Goal: Transaction & Acquisition: Purchase product/service

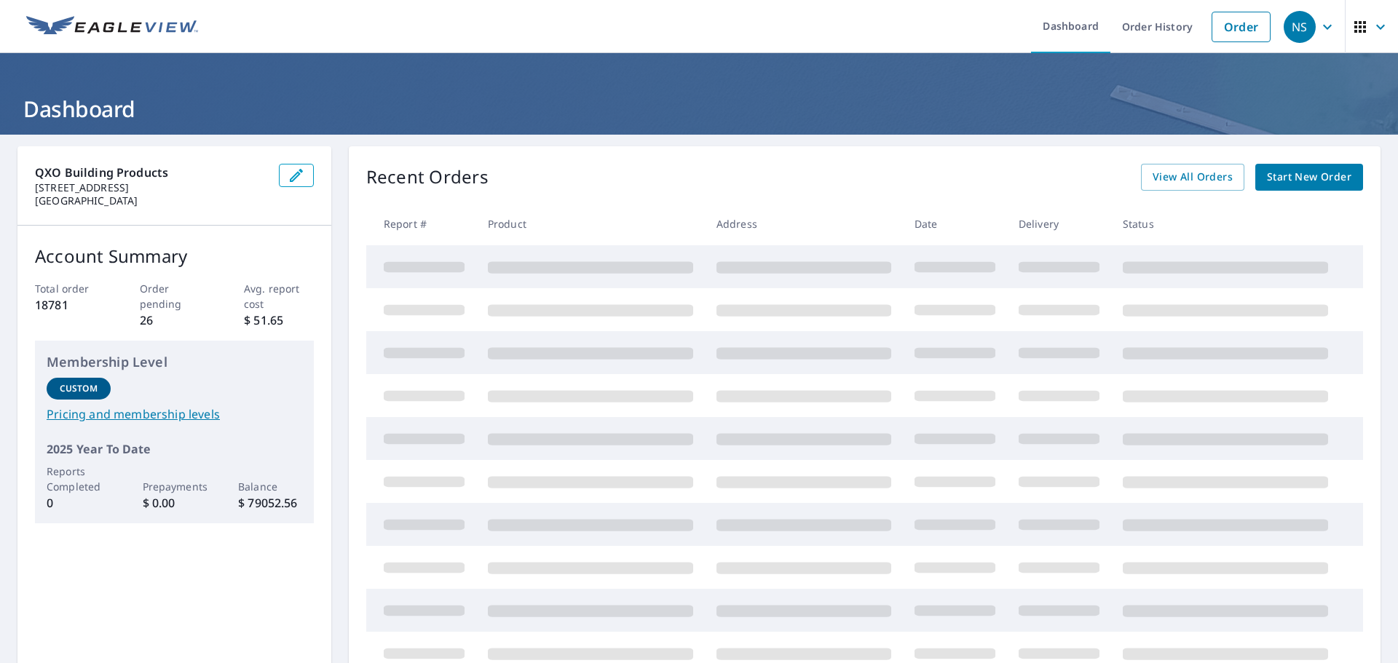
click at [1289, 174] on span "Start New Order" at bounding box center [1309, 177] width 84 height 18
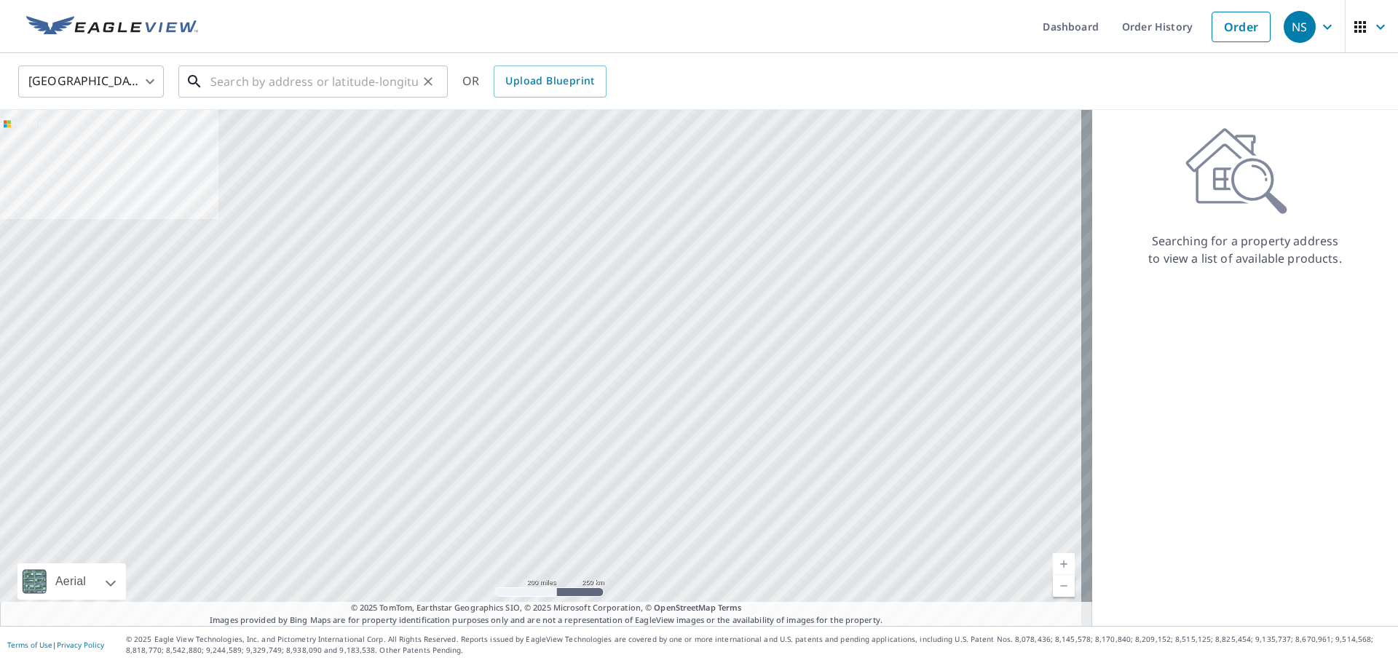
click at [287, 93] on input "text" at bounding box center [313, 81] width 207 height 41
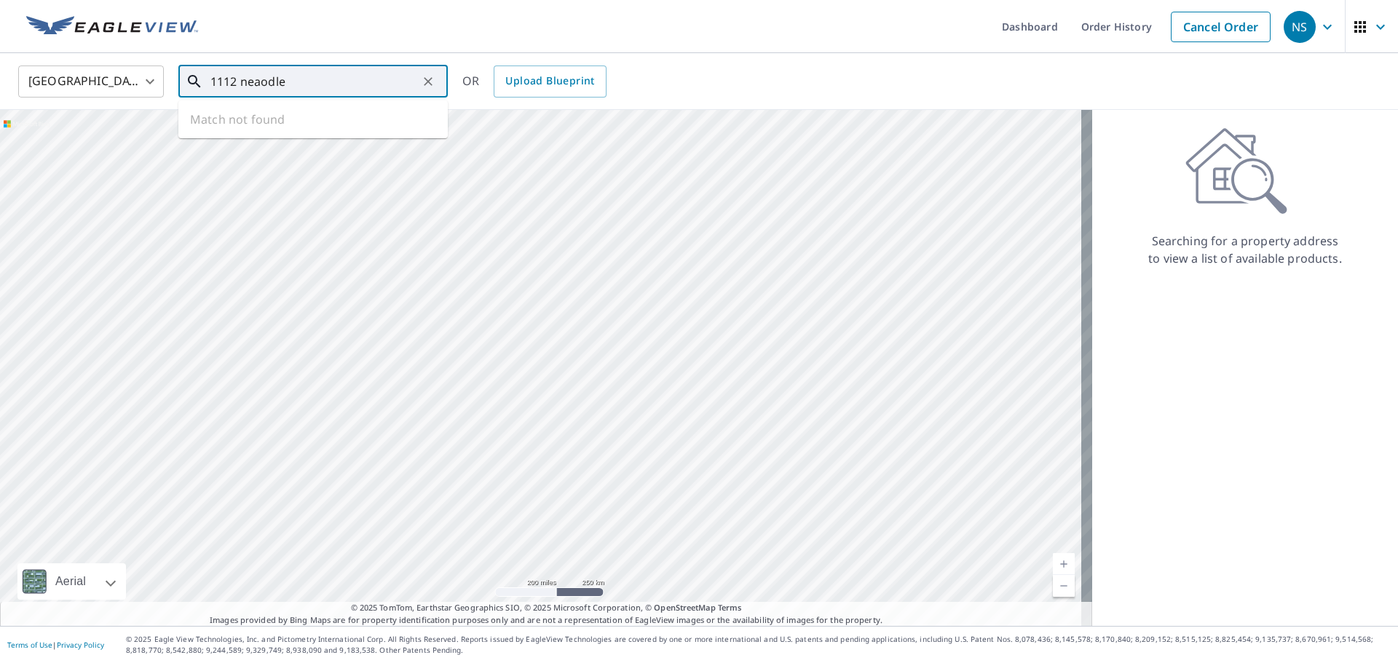
click at [296, 81] on input "1112 neaodle" at bounding box center [313, 81] width 207 height 41
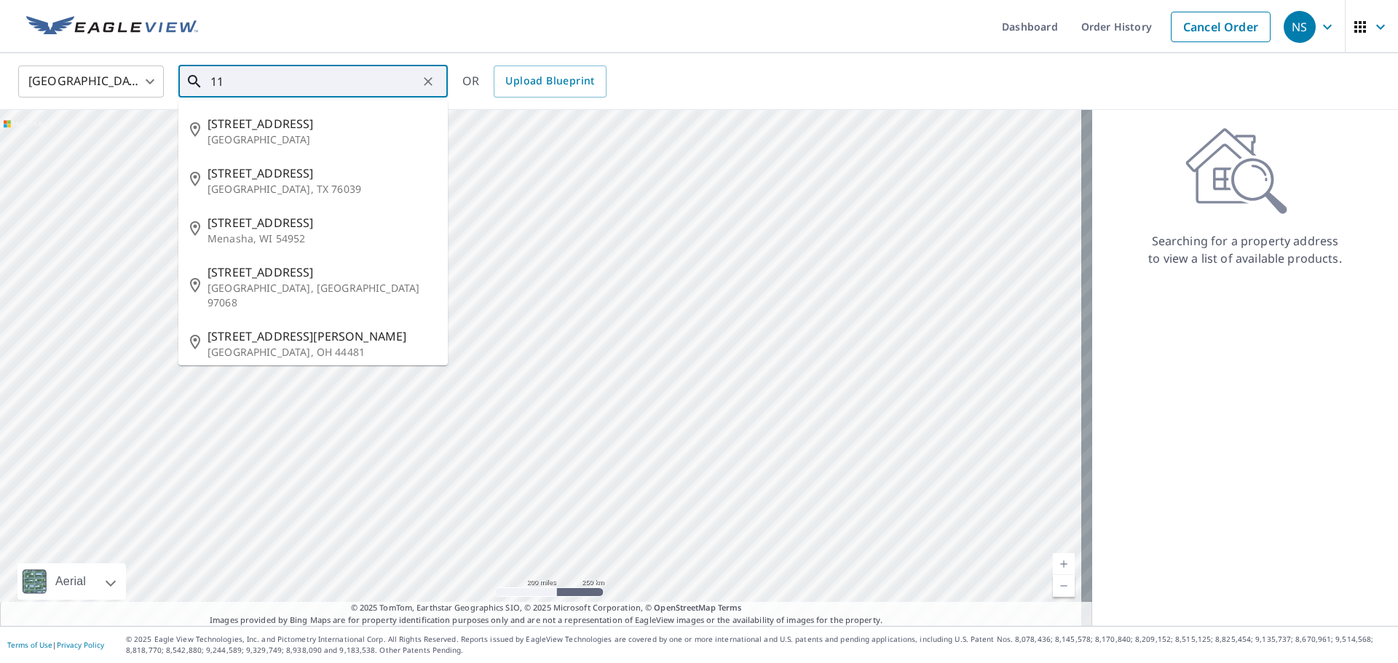
type input "1"
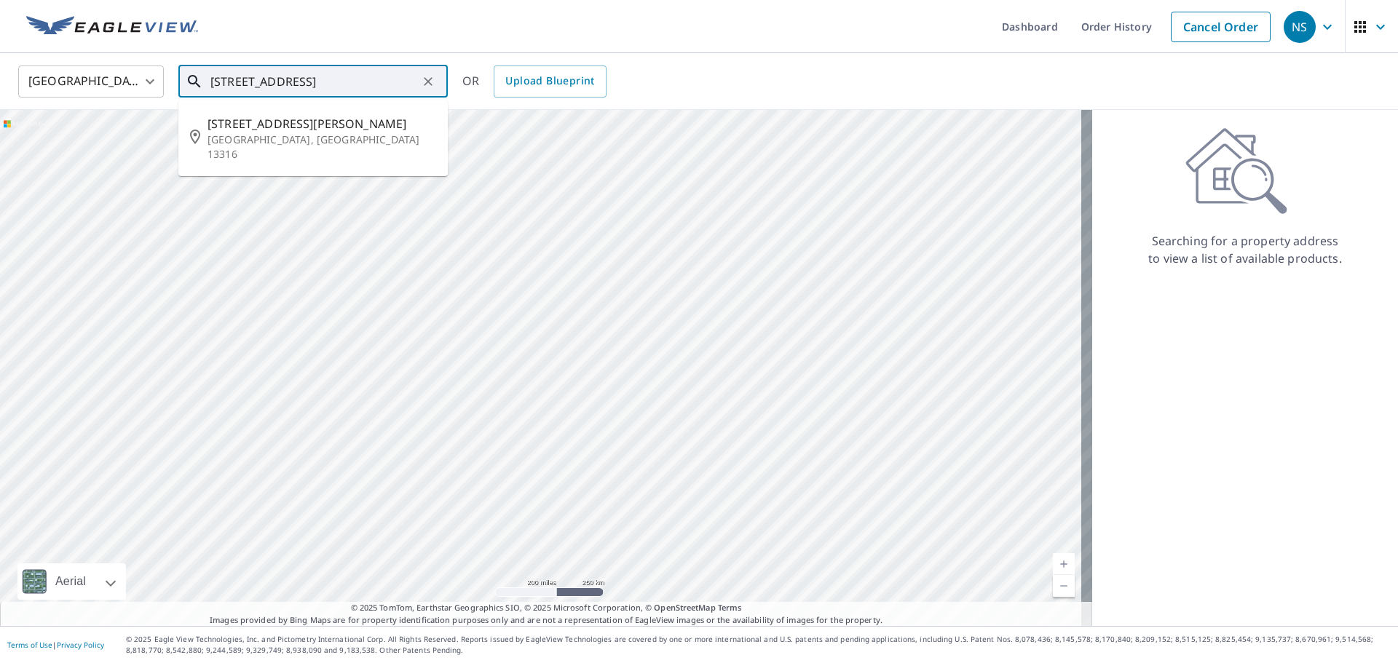
drag, startPoint x: 403, startPoint y: 84, endPoint x: 154, endPoint y: 79, distance: 248.3
click at [154, 79] on div "United States [GEOGRAPHIC_DATA] ​ [STREET_ADDRESS] van ​ [STREET_ADDRESS][PERSO…" at bounding box center [693, 81] width 1373 height 34
click at [260, 134] on p "Adel, IA 50003" at bounding box center [321, 139] width 229 height 15
type input "[STREET_ADDRESS]"
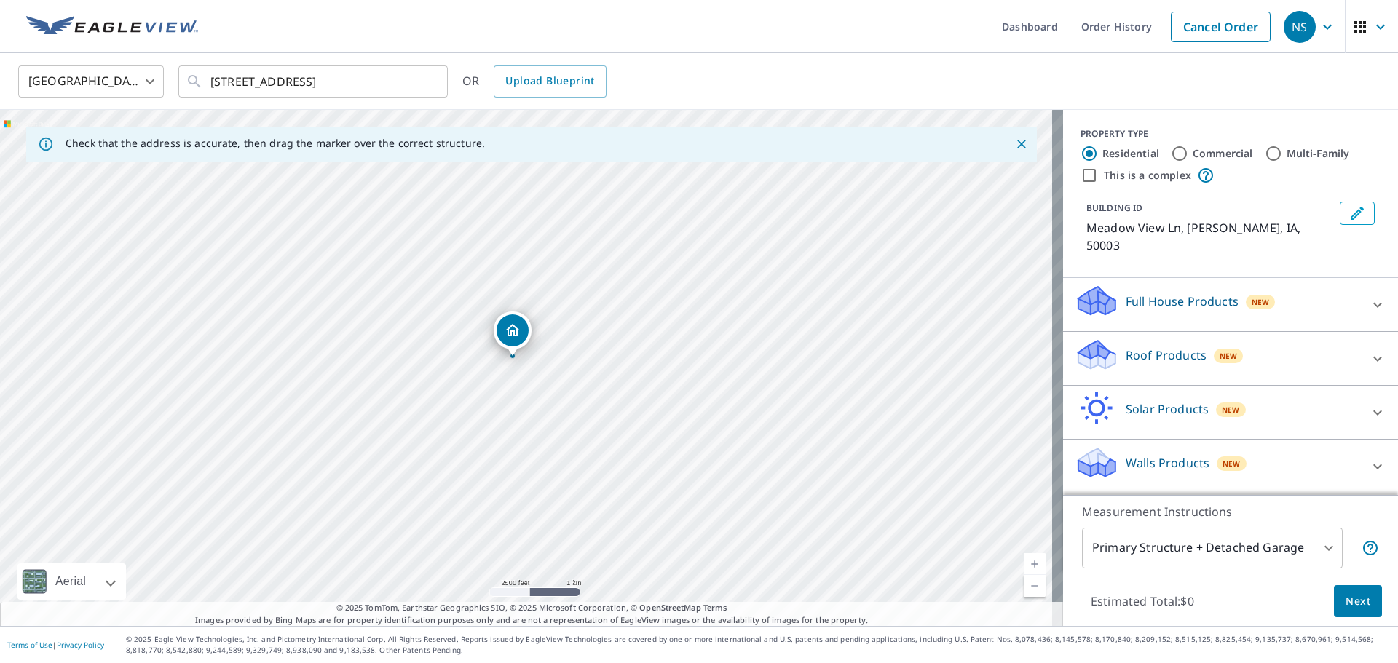
click at [1373, 356] on icon at bounding box center [1377, 358] width 9 height 5
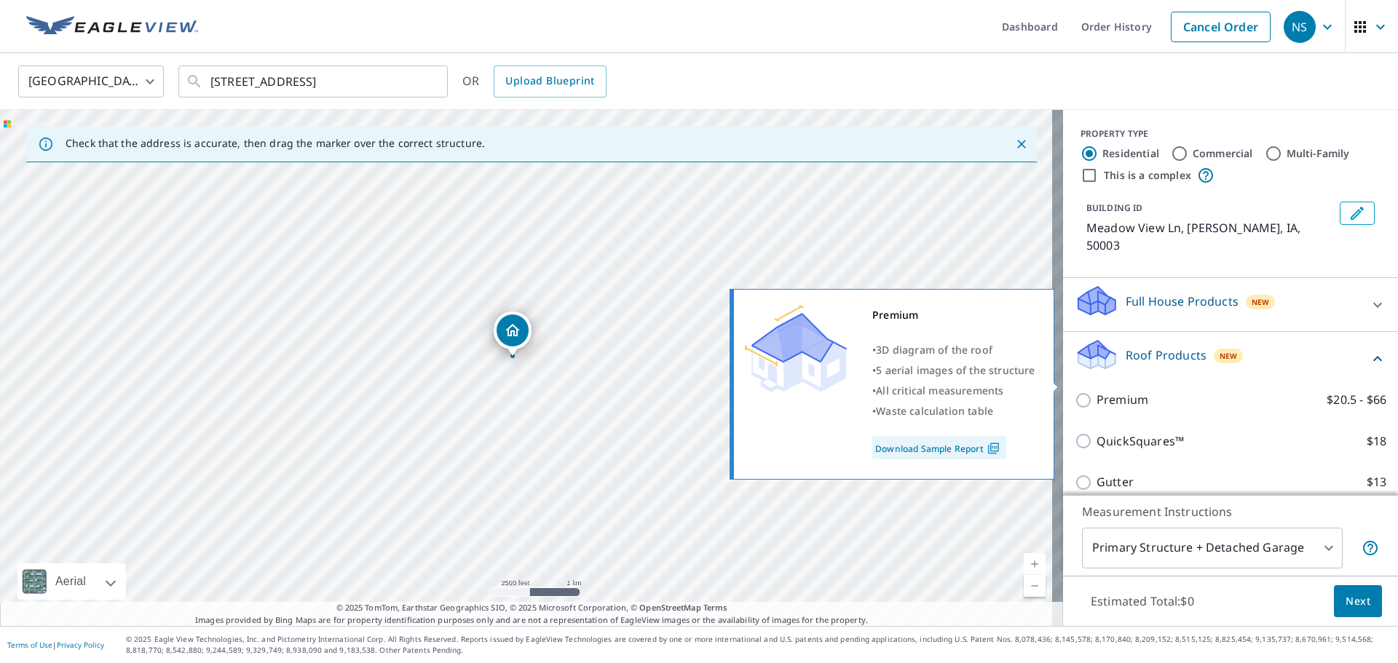
click at [1080, 392] on input "Premium $20.5 - $66" at bounding box center [1086, 400] width 22 height 17
checkbox input "true"
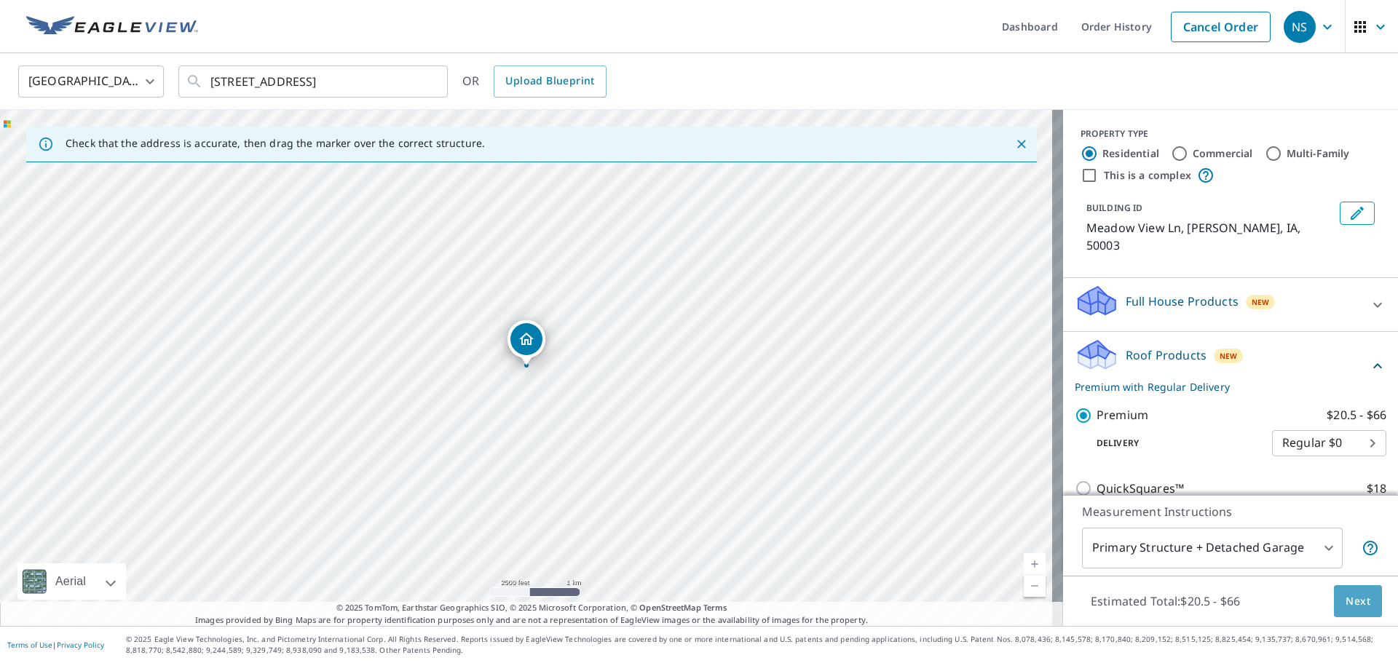
click at [1334, 597] on button "Next" at bounding box center [1358, 601] width 48 height 33
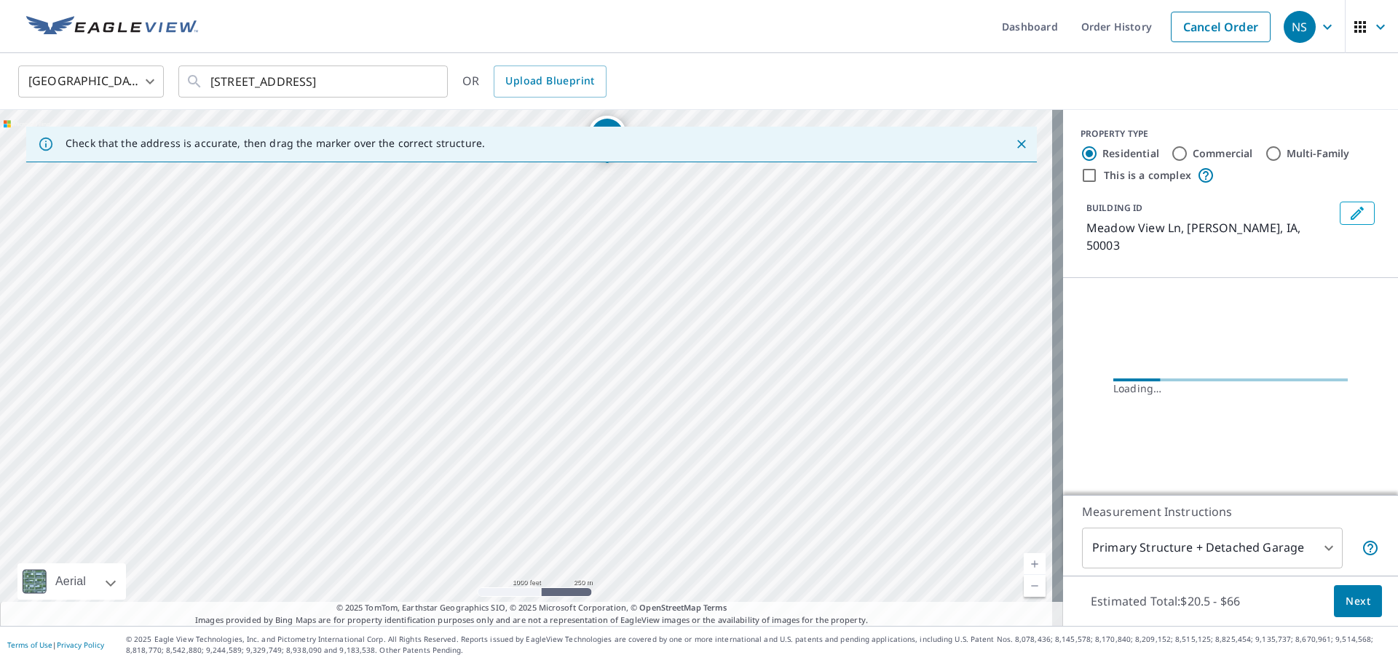
drag, startPoint x: 555, startPoint y: 444, endPoint x: 622, endPoint y: 206, distance: 247.3
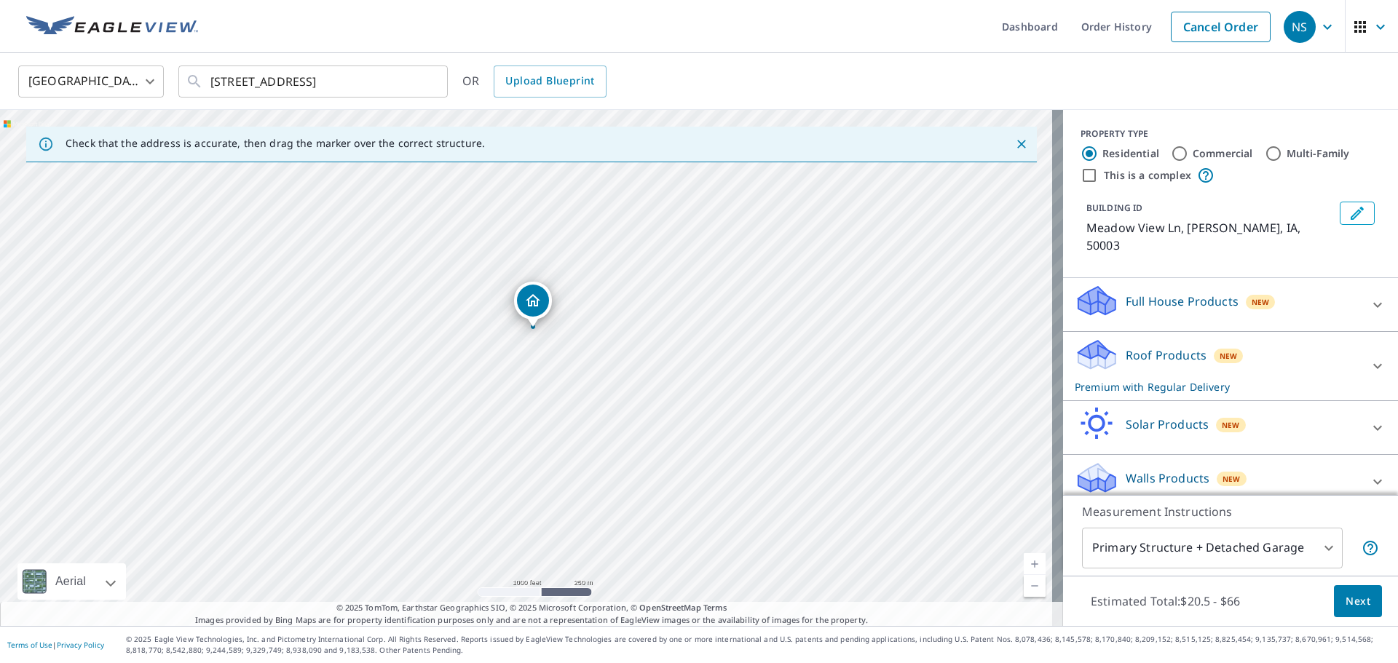
drag, startPoint x: 622, startPoint y: 206, endPoint x: 510, endPoint y: 304, distance: 149.1
click at [510, 304] on div "Meadow View [GEOGRAPHIC_DATA]" at bounding box center [531, 368] width 1063 height 516
drag, startPoint x: 523, startPoint y: 381, endPoint x: 521, endPoint y: 253, distance: 127.4
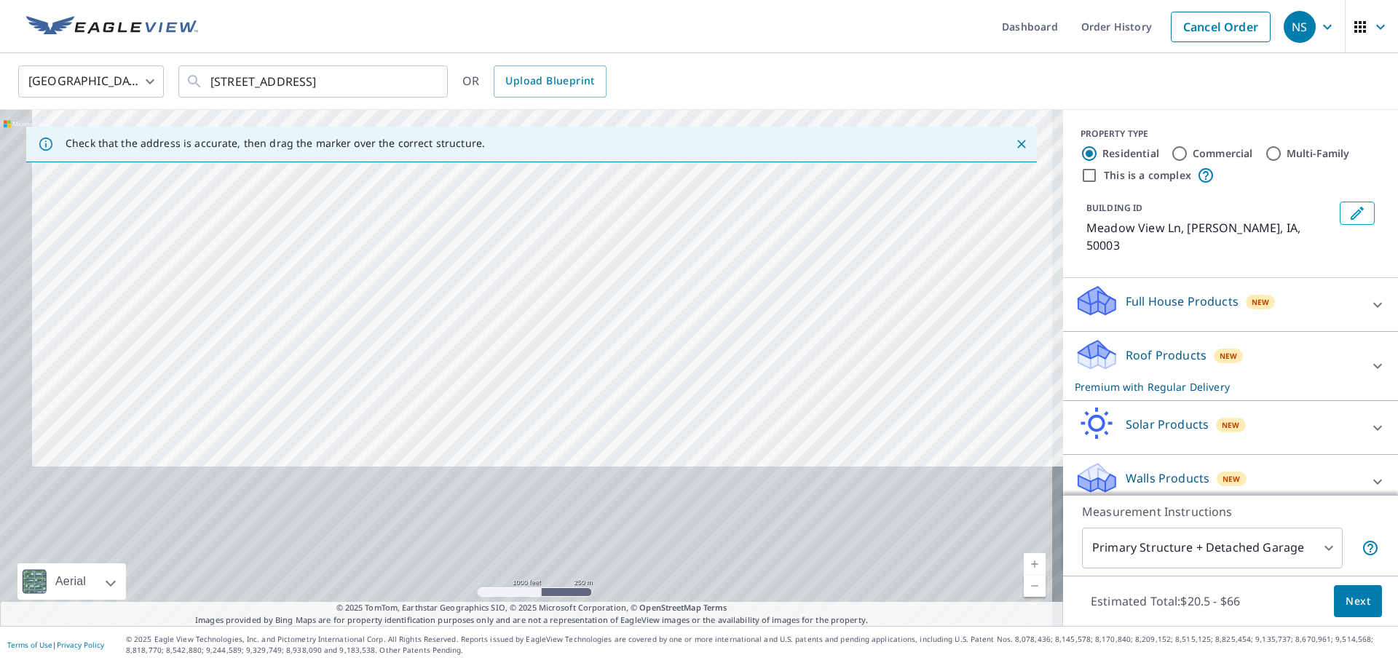
drag, startPoint x: 534, startPoint y: 429, endPoint x: 568, endPoint y: 220, distance: 211.7
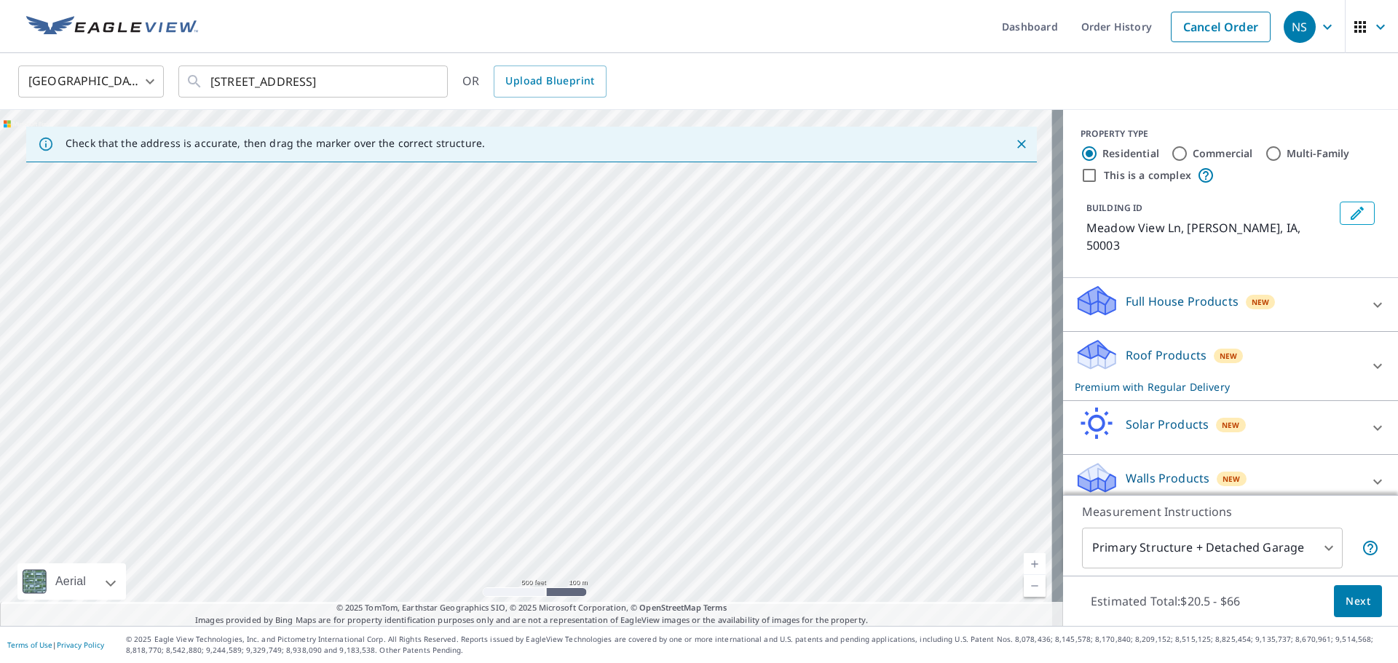
drag, startPoint x: 530, startPoint y: 361, endPoint x: 525, endPoint y: 279, distance: 82.4
drag, startPoint x: 525, startPoint y: 279, endPoint x: 443, endPoint y: 427, distance: 169.1
click at [443, 427] on div "Meadow View [GEOGRAPHIC_DATA]" at bounding box center [531, 368] width 1063 height 516
drag, startPoint x: 705, startPoint y: 462, endPoint x: 684, endPoint y: 367, distance: 97.7
click at [684, 367] on div "Meadow View [GEOGRAPHIC_DATA]" at bounding box center [531, 368] width 1063 height 516
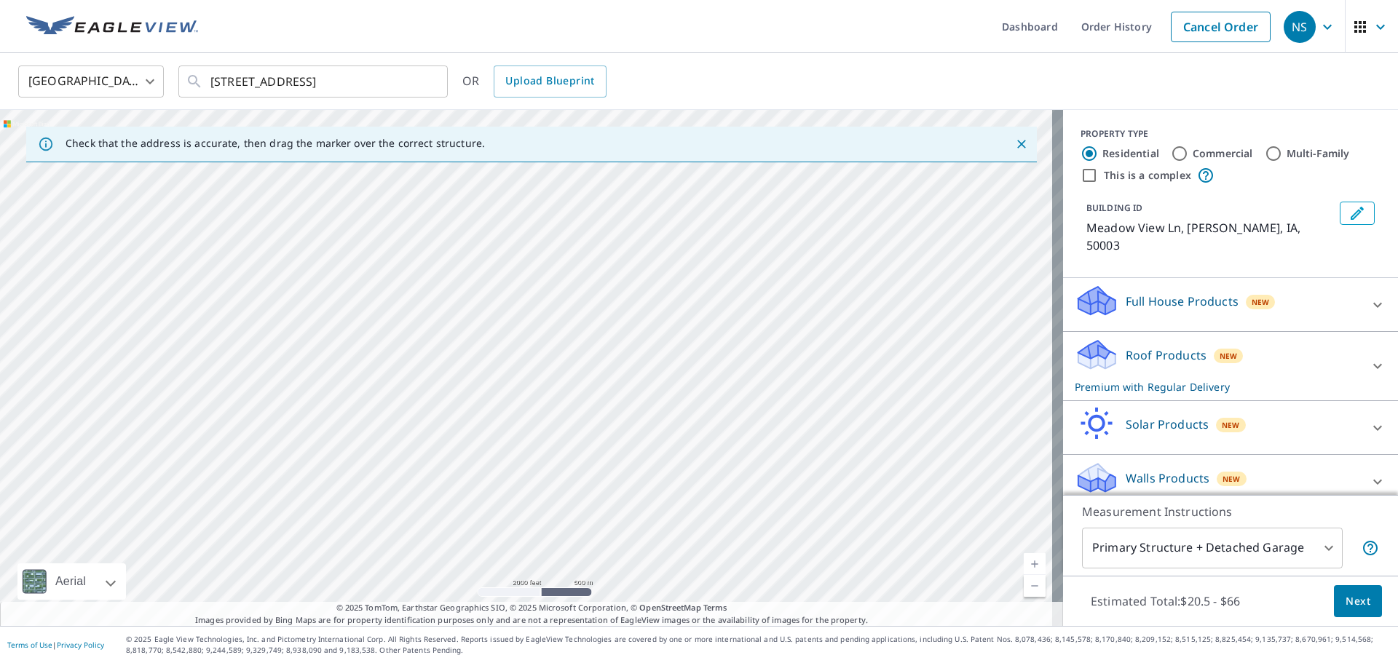
drag, startPoint x: 626, startPoint y: 275, endPoint x: 600, endPoint y: 375, distance: 103.1
click at [600, 375] on div "Meadow View [GEOGRAPHIC_DATA]" at bounding box center [531, 368] width 1063 height 516
drag, startPoint x: 703, startPoint y: 460, endPoint x: 642, endPoint y: 430, distance: 67.7
click at [642, 430] on div "Meadow View [GEOGRAPHIC_DATA]" at bounding box center [531, 368] width 1063 height 516
drag, startPoint x: 644, startPoint y: 296, endPoint x: 534, endPoint y: 298, distance: 109.2
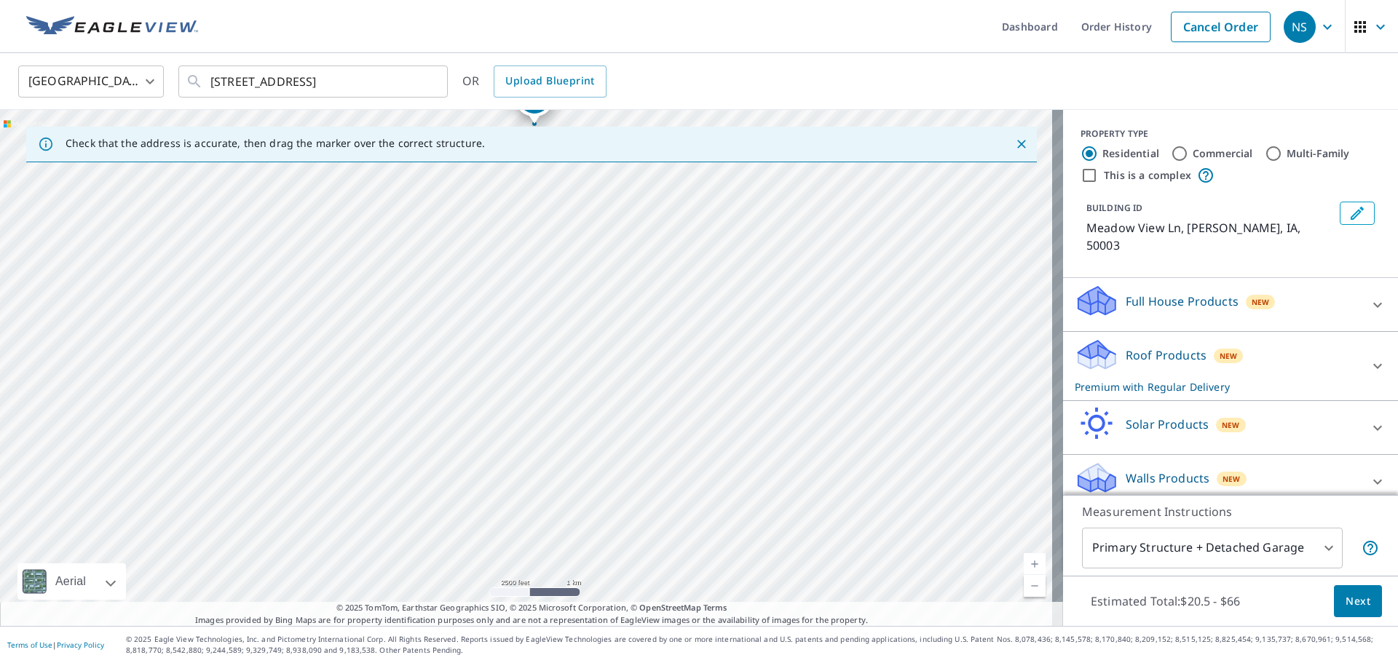
click at [534, 298] on div "Meadow View [GEOGRAPHIC_DATA]" at bounding box center [531, 368] width 1063 height 516
drag, startPoint x: 537, startPoint y: 404, endPoint x: 671, endPoint y: 523, distance: 179.4
click at [671, 523] on div "Meadow View [GEOGRAPHIC_DATA]" at bounding box center [531, 368] width 1063 height 516
drag, startPoint x: 575, startPoint y: 317, endPoint x: 553, endPoint y: 447, distance: 132.1
click at [553, 448] on div "Meadow View [GEOGRAPHIC_DATA]" at bounding box center [531, 368] width 1063 height 516
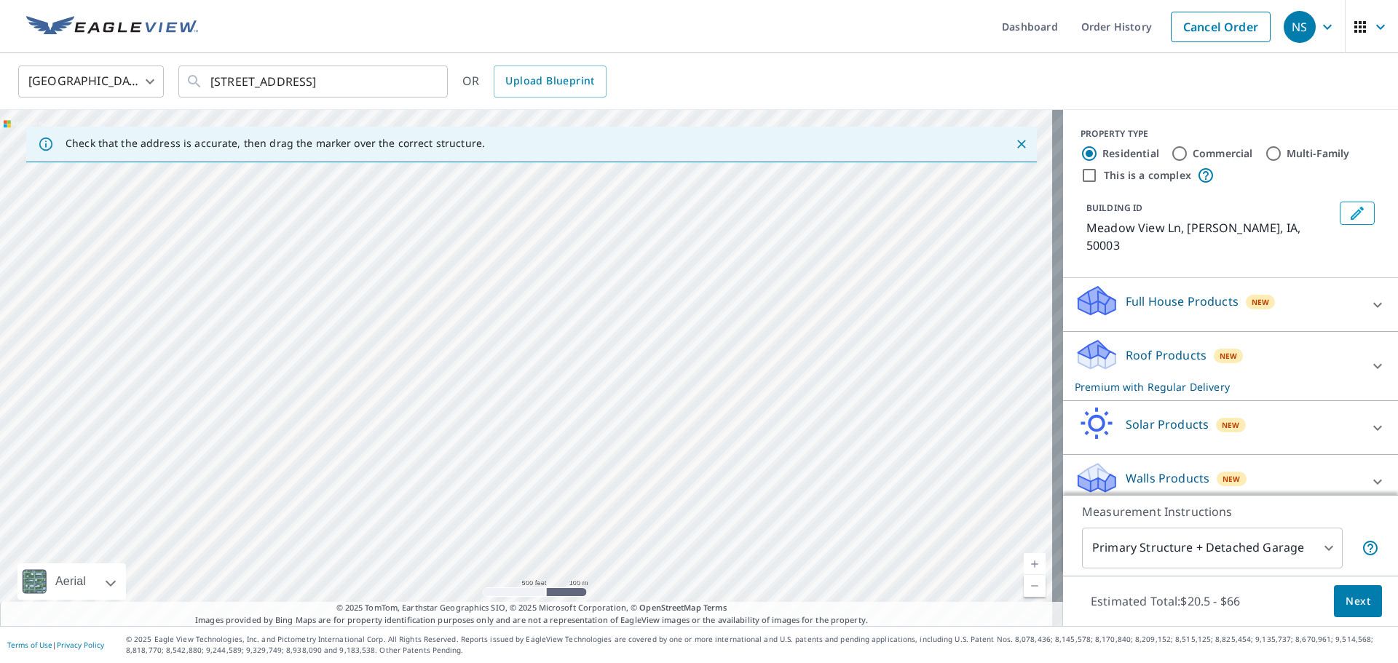
drag, startPoint x: 547, startPoint y: 444, endPoint x: 594, endPoint y: 167, distance: 280.7
click at [594, 167] on div "Meadow View [GEOGRAPHIC_DATA]" at bounding box center [531, 368] width 1063 height 516
drag, startPoint x: 663, startPoint y: 347, endPoint x: 659, endPoint y: 153, distance: 193.7
click at [659, 153] on div "Check that the address is accurate, then drag the marker over the correct struc…" at bounding box center [531, 368] width 1063 height 516
click at [600, 319] on div "Meadow View [GEOGRAPHIC_DATA]" at bounding box center [531, 368] width 1063 height 516
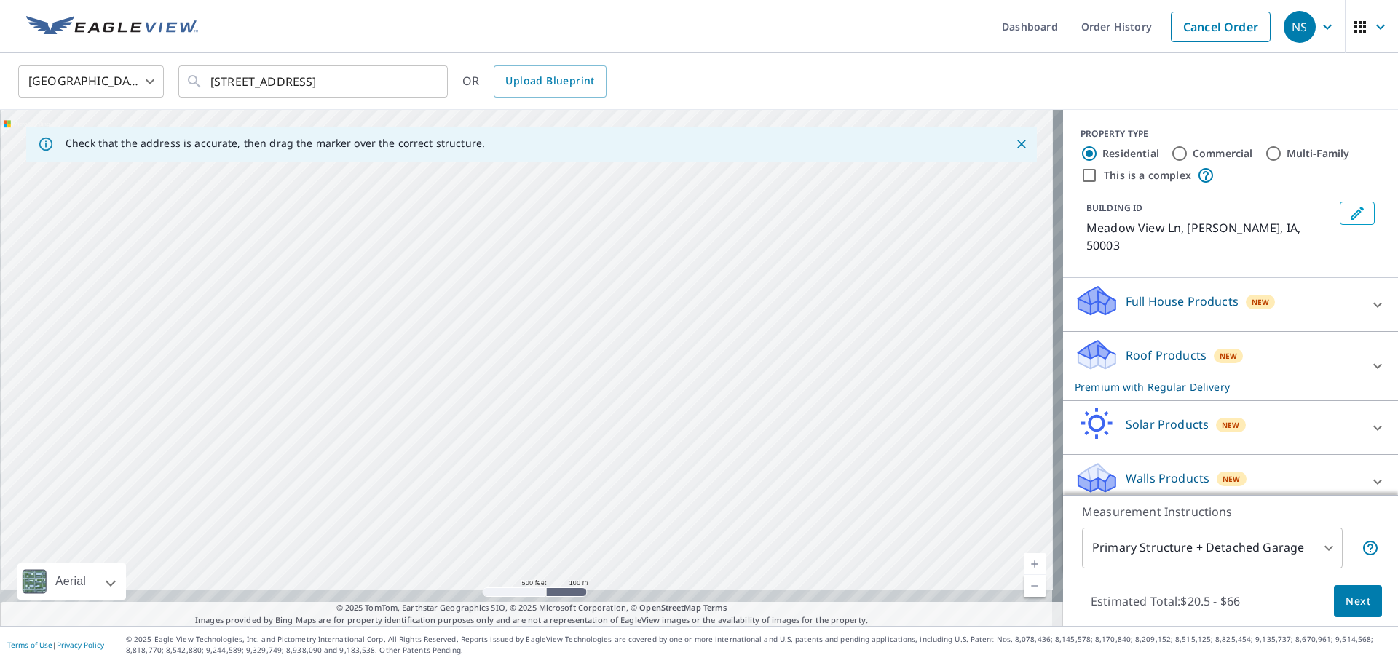
drag, startPoint x: 587, startPoint y: 435, endPoint x: 609, endPoint y: 306, distance: 130.7
click at [611, 263] on div "Meadow View [GEOGRAPHIC_DATA]" at bounding box center [531, 368] width 1063 height 516
drag, startPoint x: 625, startPoint y: 368, endPoint x: 628, endPoint y: 213, distance: 154.4
click at [628, 213] on div "Meadow View [GEOGRAPHIC_DATA]" at bounding box center [531, 368] width 1063 height 516
drag, startPoint x: 641, startPoint y: 448, endPoint x: 642, endPoint y: 406, distance: 42.2
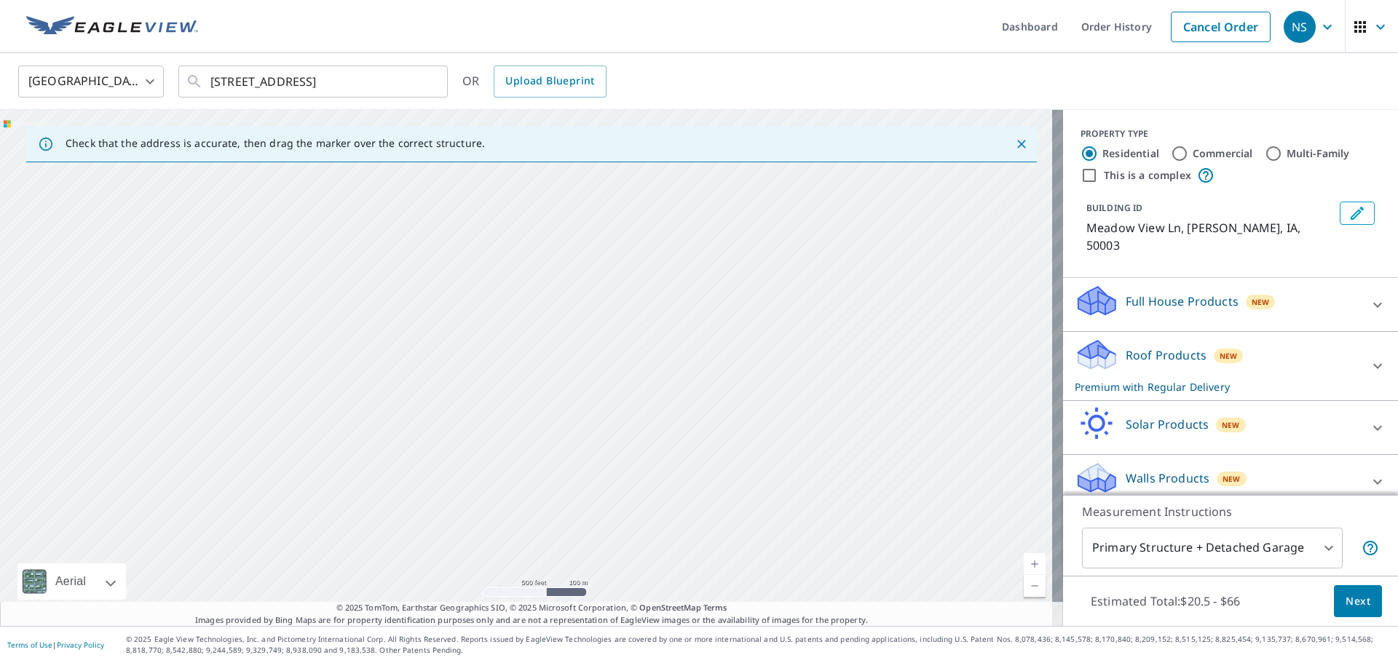
click at [642, 406] on div "Meadow View [GEOGRAPHIC_DATA]" at bounding box center [531, 368] width 1063 height 516
drag, startPoint x: 642, startPoint y: 406, endPoint x: 634, endPoint y: 351, distance: 55.9
click at [634, 351] on div "Meadow View [GEOGRAPHIC_DATA]" at bounding box center [531, 368] width 1063 height 516
click at [553, 380] on div "Meadow View [GEOGRAPHIC_DATA]" at bounding box center [531, 368] width 1063 height 516
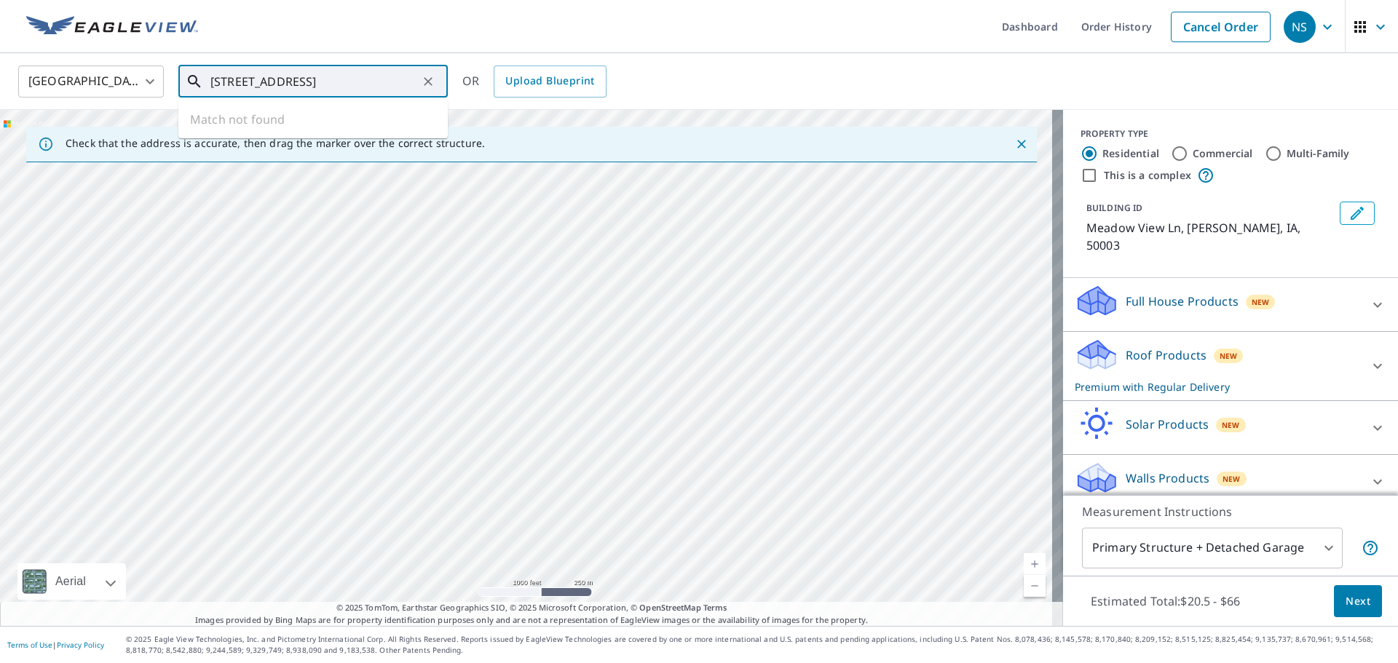
drag, startPoint x: 416, startPoint y: 79, endPoint x: 322, endPoint y: 84, distance: 94.0
click at [322, 84] on input "[STREET_ADDRESS]" at bounding box center [313, 81] width 207 height 41
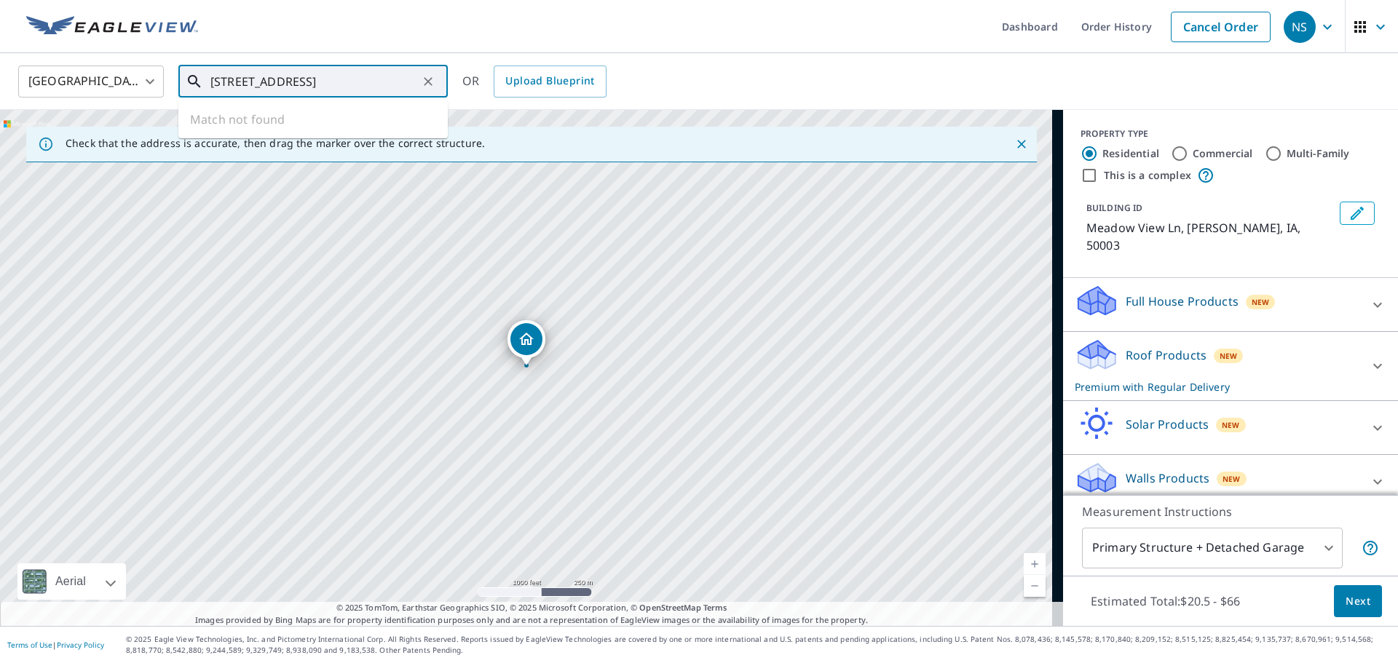
type input "[STREET_ADDRESS]"
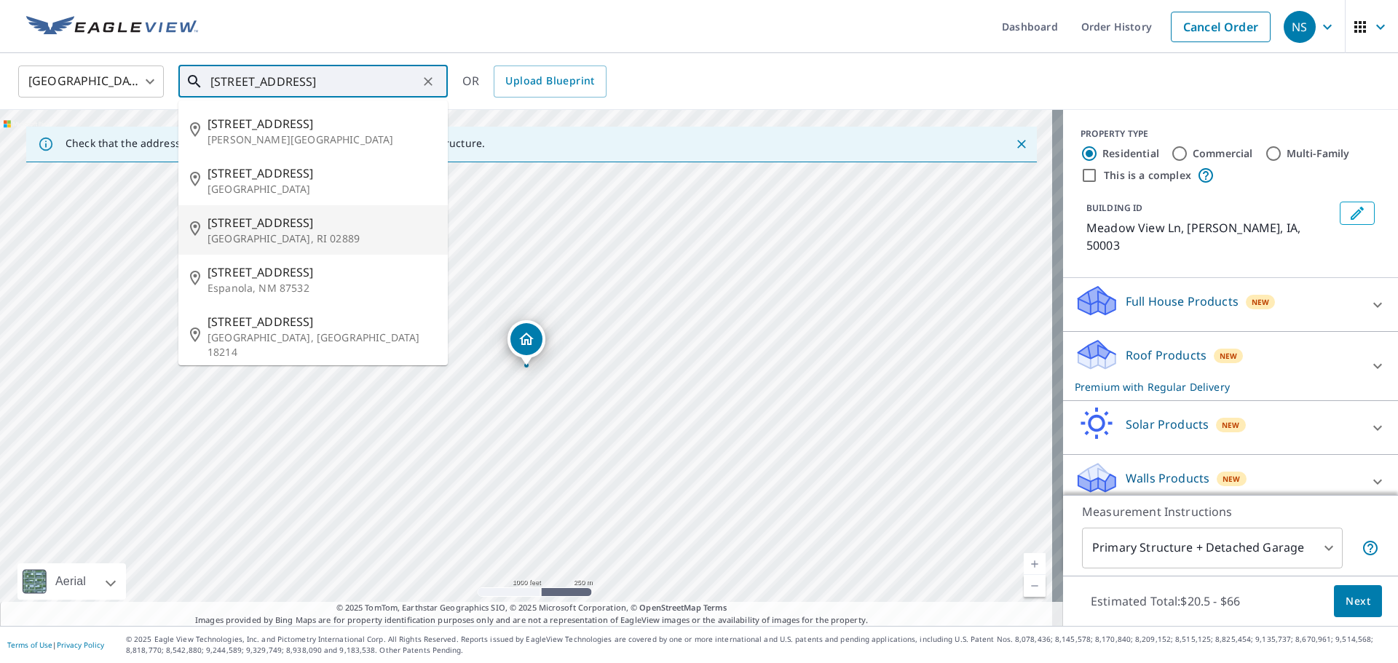
click at [560, 418] on div "Meadow View [GEOGRAPHIC_DATA]" at bounding box center [531, 368] width 1063 height 516
click at [594, 362] on div "Meadow View [GEOGRAPHIC_DATA]" at bounding box center [531, 368] width 1063 height 516
click at [432, 84] on icon "Clear" at bounding box center [428, 81] width 15 height 15
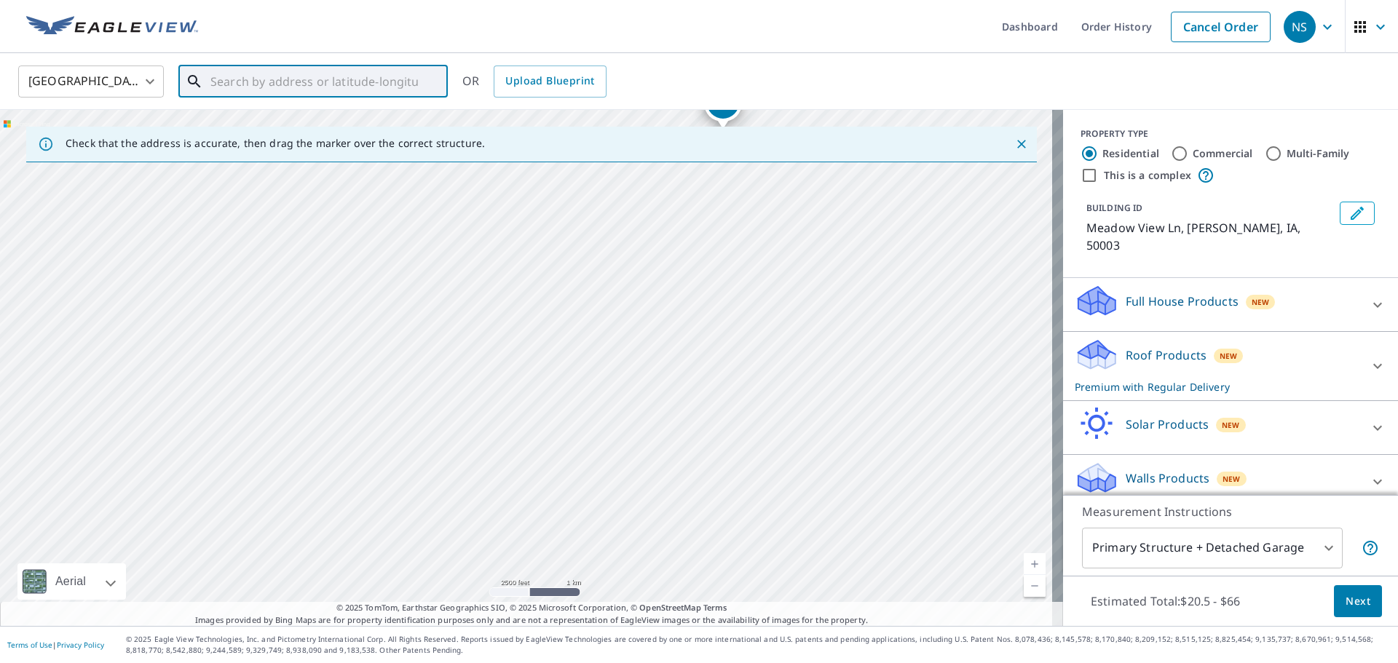
drag, startPoint x: 480, startPoint y: 388, endPoint x: 669, endPoint y: 183, distance: 278.7
drag, startPoint x: 669, startPoint y: 183, endPoint x: 488, endPoint y: 349, distance: 244.7
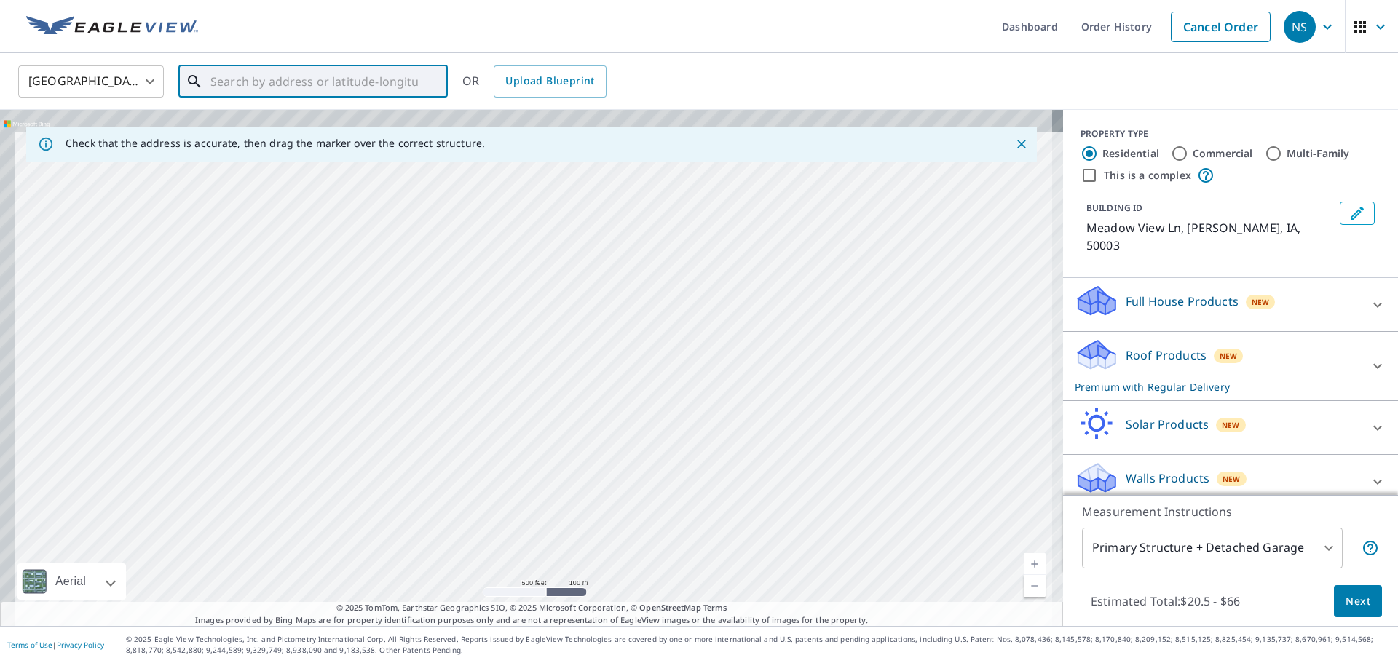
drag, startPoint x: 504, startPoint y: 454, endPoint x: 568, endPoint y: 553, distance: 118.1
click at [568, 553] on div "Meadow View [GEOGRAPHIC_DATA]" at bounding box center [531, 368] width 1063 height 516
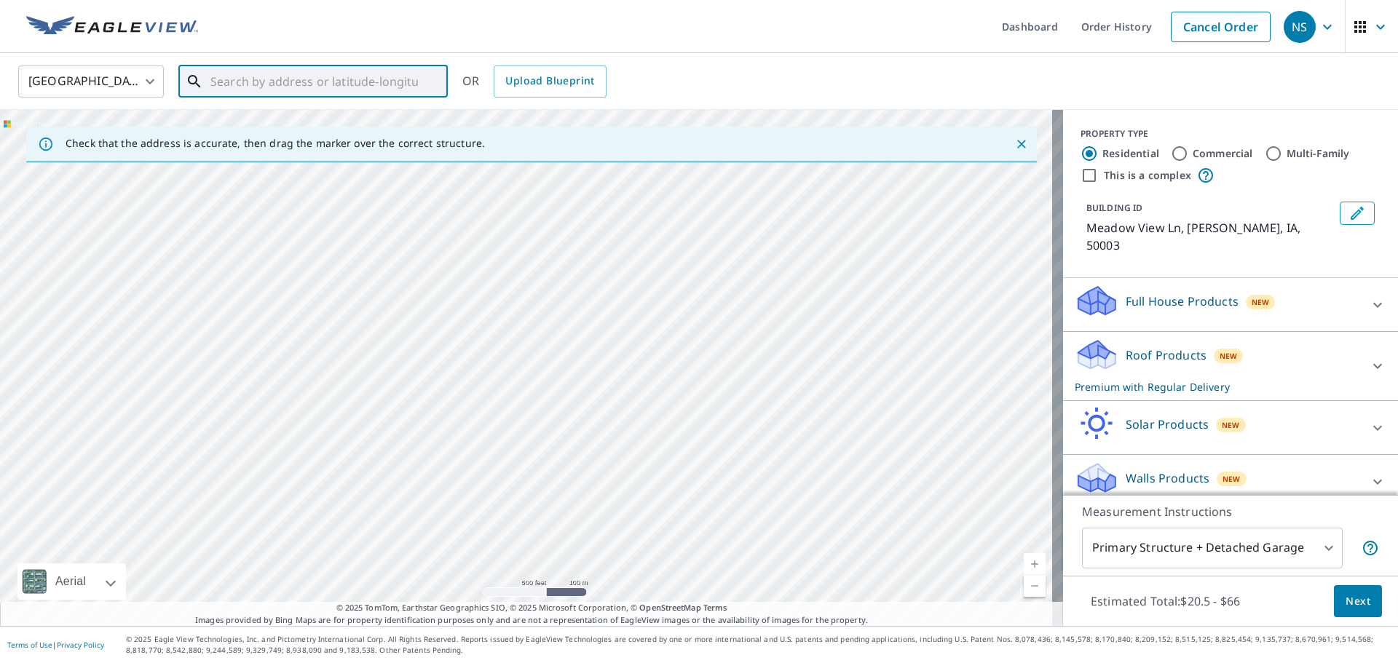
drag, startPoint x: 567, startPoint y: 394, endPoint x: 575, endPoint y: 469, distance: 75.4
click at [575, 469] on div "Meadow View [GEOGRAPHIC_DATA]" at bounding box center [531, 368] width 1063 height 516
click at [580, 508] on div "Meadow View [GEOGRAPHIC_DATA]" at bounding box center [531, 368] width 1063 height 516
drag, startPoint x: 573, startPoint y: 427, endPoint x: 569, endPoint y: 462, distance: 34.5
click at [593, 530] on div "Meadow View [GEOGRAPHIC_DATA]" at bounding box center [531, 368] width 1063 height 516
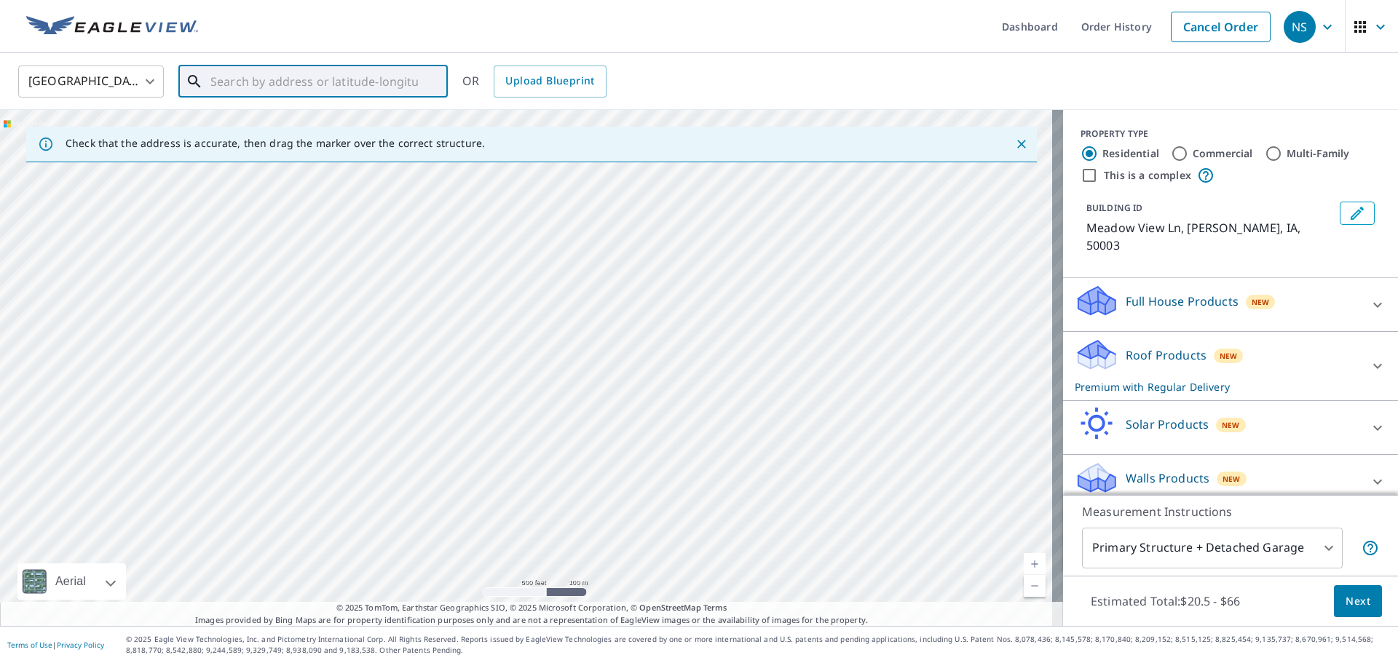
click at [571, 533] on div "Meadow View [GEOGRAPHIC_DATA]" at bounding box center [531, 368] width 1063 height 516
drag, startPoint x: 558, startPoint y: 409, endPoint x: 555, endPoint y: 446, distance: 37.2
drag, startPoint x: 555, startPoint y: 446, endPoint x: 558, endPoint y: 302, distance: 144.2
drag, startPoint x: 558, startPoint y: 302, endPoint x: 475, endPoint y: 401, distance: 128.7
click at [488, 395] on div "Meadow View [GEOGRAPHIC_DATA]" at bounding box center [531, 368] width 1063 height 516
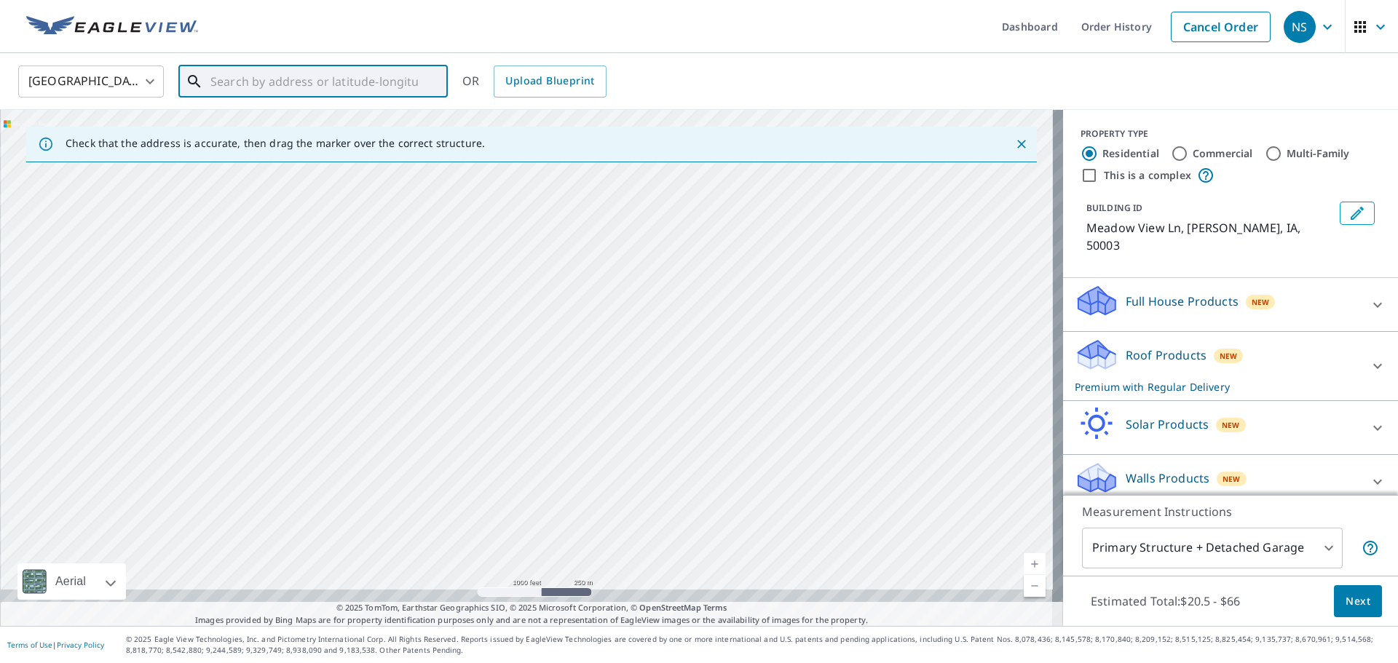
drag, startPoint x: 532, startPoint y: 341, endPoint x: 539, endPoint y: 290, distance: 50.7
click at [539, 290] on div "Meadow View [GEOGRAPHIC_DATA]" at bounding box center [531, 368] width 1063 height 516
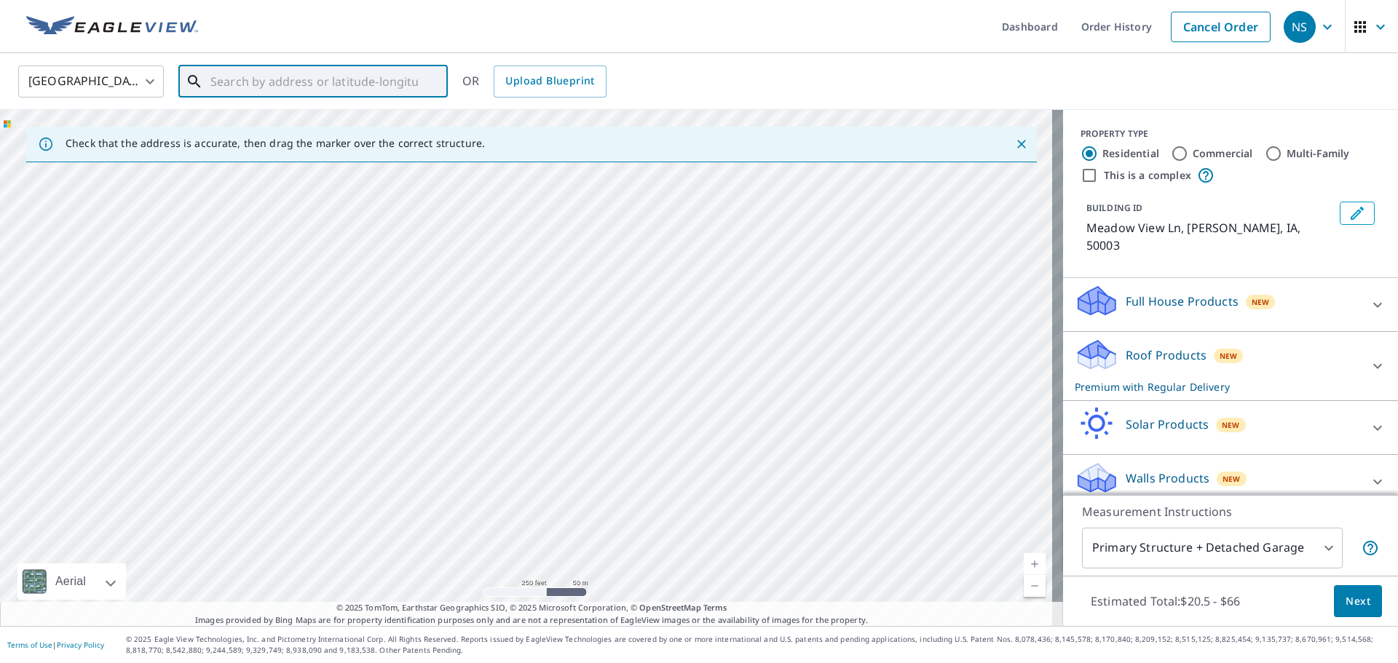
drag, startPoint x: 612, startPoint y: 342, endPoint x: 622, endPoint y: 528, distance: 185.9
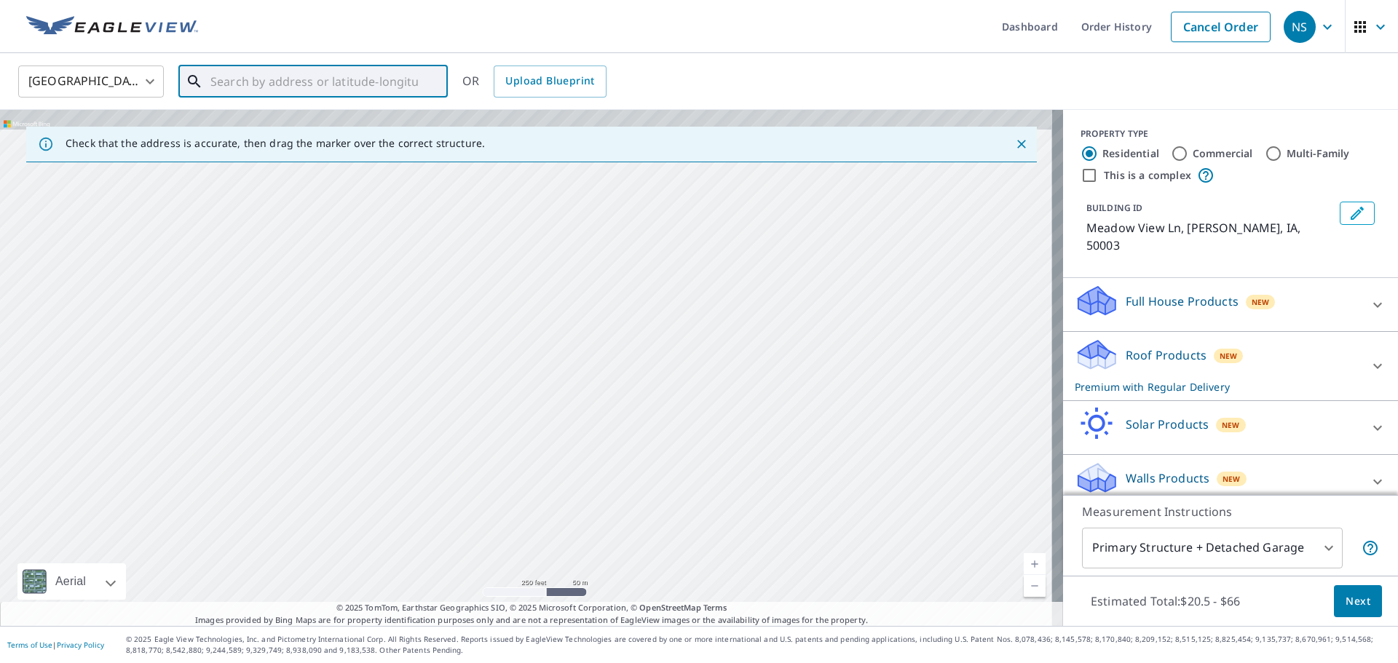
drag, startPoint x: 622, startPoint y: 528, endPoint x: 529, endPoint y: 329, distance: 219.5
click at [531, 539] on div "Meadow View [GEOGRAPHIC_DATA]" at bounding box center [531, 368] width 1063 height 516
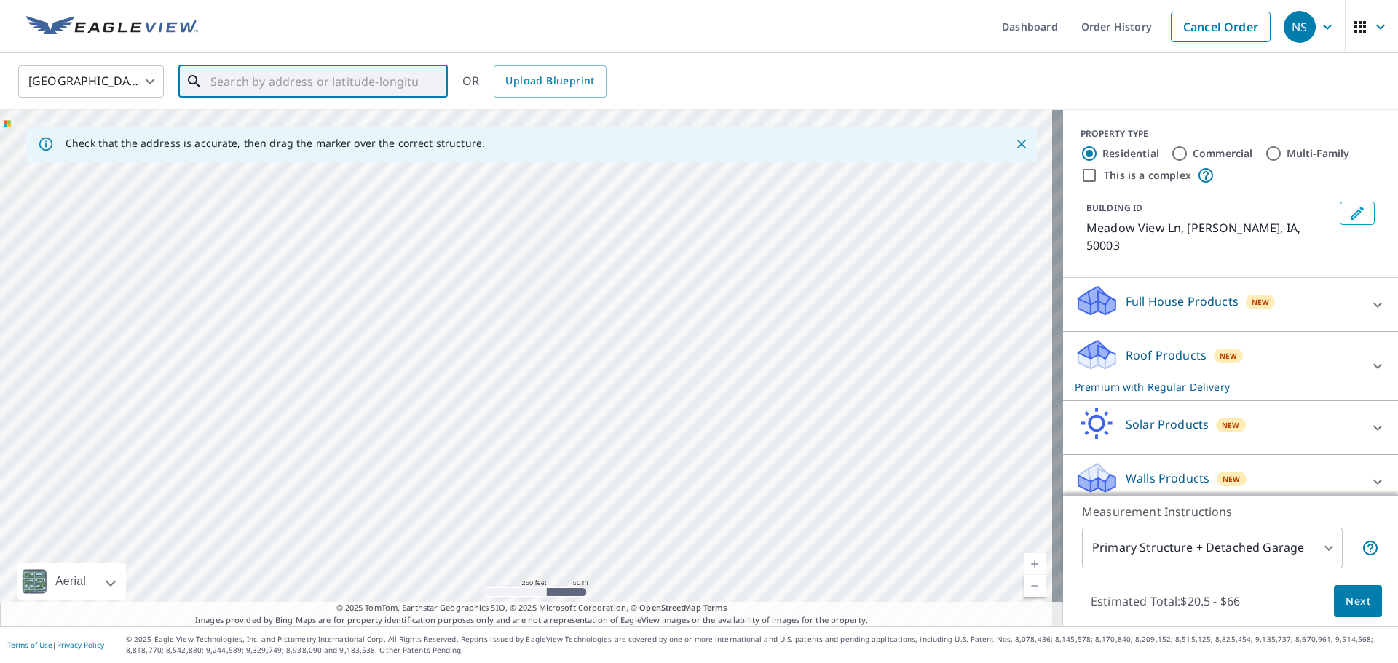
drag, startPoint x: 539, startPoint y: 309, endPoint x: 539, endPoint y: 379, distance: 70.6
click at [545, 456] on div "Meadow View [GEOGRAPHIC_DATA]" at bounding box center [531, 368] width 1063 height 516
click at [553, 483] on div "Meadow View [GEOGRAPHIC_DATA]" at bounding box center [531, 368] width 1063 height 516
drag, startPoint x: 620, startPoint y: 445, endPoint x: 614, endPoint y: 295, distance: 150.1
click at [614, 295] on div "Meadow View [GEOGRAPHIC_DATA]" at bounding box center [531, 368] width 1063 height 516
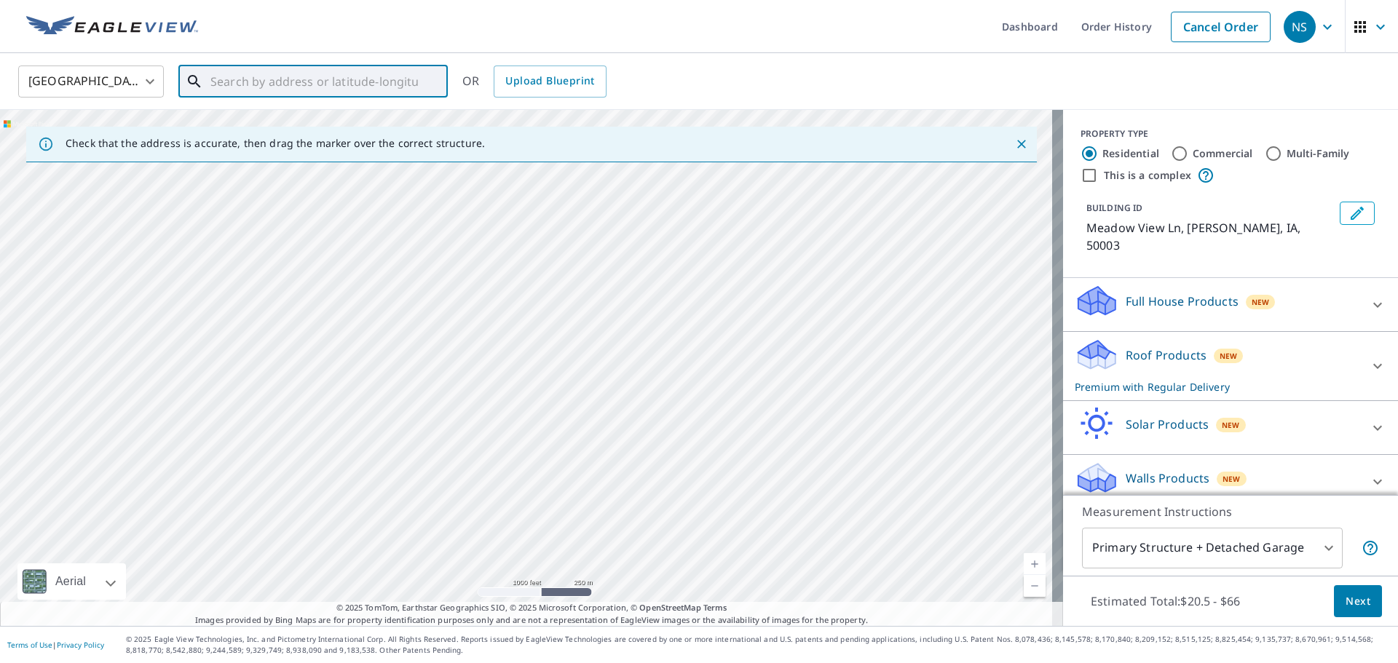
drag, startPoint x: 630, startPoint y: 455, endPoint x: 639, endPoint y: 227, distance: 228.0
click at [664, 135] on div "Check that the address is accurate, then drag the marker over the correct struc…" at bounding box center [531, 368] width 1063 height 516
drag, startPoint x: 593, startPoint y: 336, endPoint x: 640, endPoint y: 121, distance: 219.9
click at [639, 127] on div "Check that the address is accurate, then drag the marker over the correct struc…" at bounding box center [531, 368] width 1063 height 516
drag, startPoint x: 588, startPoint y: 384, endPoint x: 625, endPoint y: 244, distance: 144.4
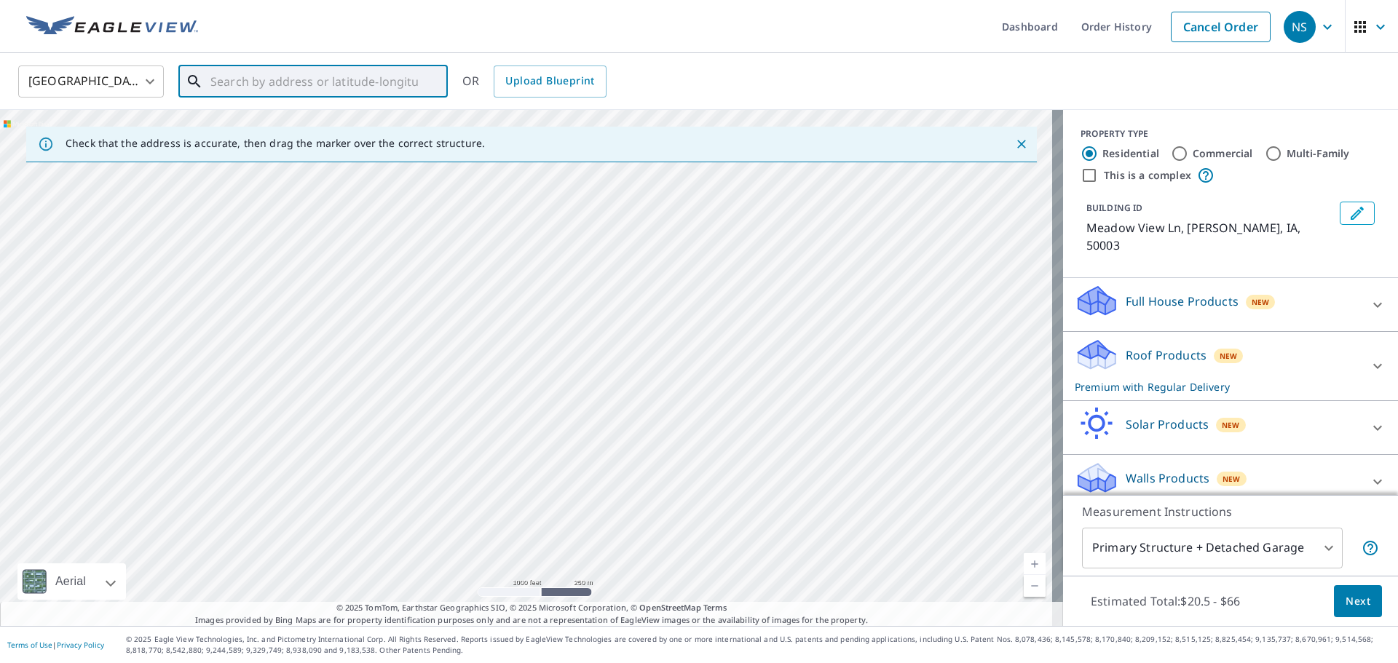
click at [621, 256] on div "Meadow View [GEOGRAPHIC_DATA]" at bounding box center [531, 368] width 1063 height 516
click at [646, 167] on div "Meadow View [GEOGRAPHIC_DATA]" at bounding box center [531, 368] width 1063 height 516
drag, startPoint x: 548, startPoint y: 518, endPoint x: 747, endPoint y: 72, distance: 488.5
click at [716, 134] on div "Check that the address is accurate, then drag the marker over the correct struc…" at bounding box center [531, 368] width 1063 height 516
drag, startPoint x: 523, startPoint y: 561, endPoint x: 711, endPoint y: 233, distance: 378.6
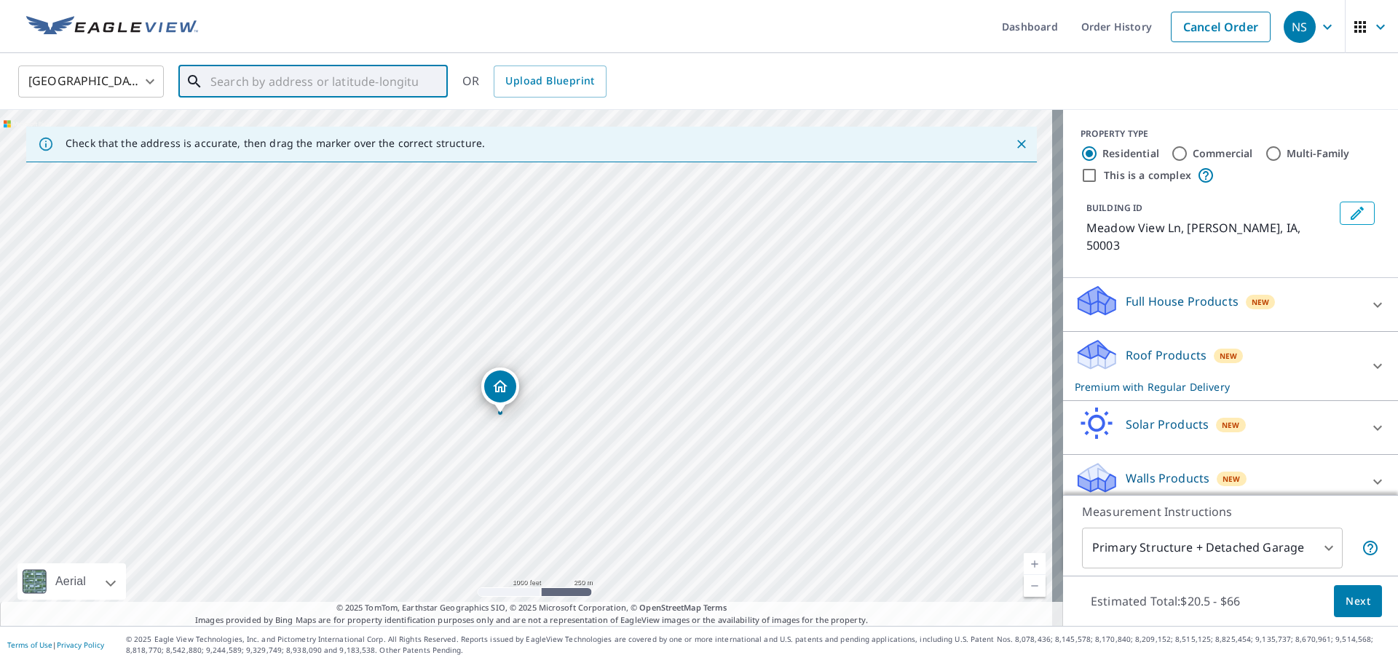
click at [692, 266] on div "Meadow View [GEOGRAPHIC_DATA]" at bounding box center [531, 368] width 1063 height 516
drag, startPoint x: 416, startPoint y: 467, endPoint x: 695, endPoint y: 108, distance: 454.9
drag, startPoint x: 695, startPoint y: 108, endPoint x: 525, endPoint y: 192, distance: 189.8
drag, startPoint x: 525, startPoint y: 192, endPoint x: 1096, endPoint y: 135, distance: 574.3
drag, startPoint x: 1096, startPoint y: 135, endPoint x: 769, endPoint y: 69, distance: 334.2
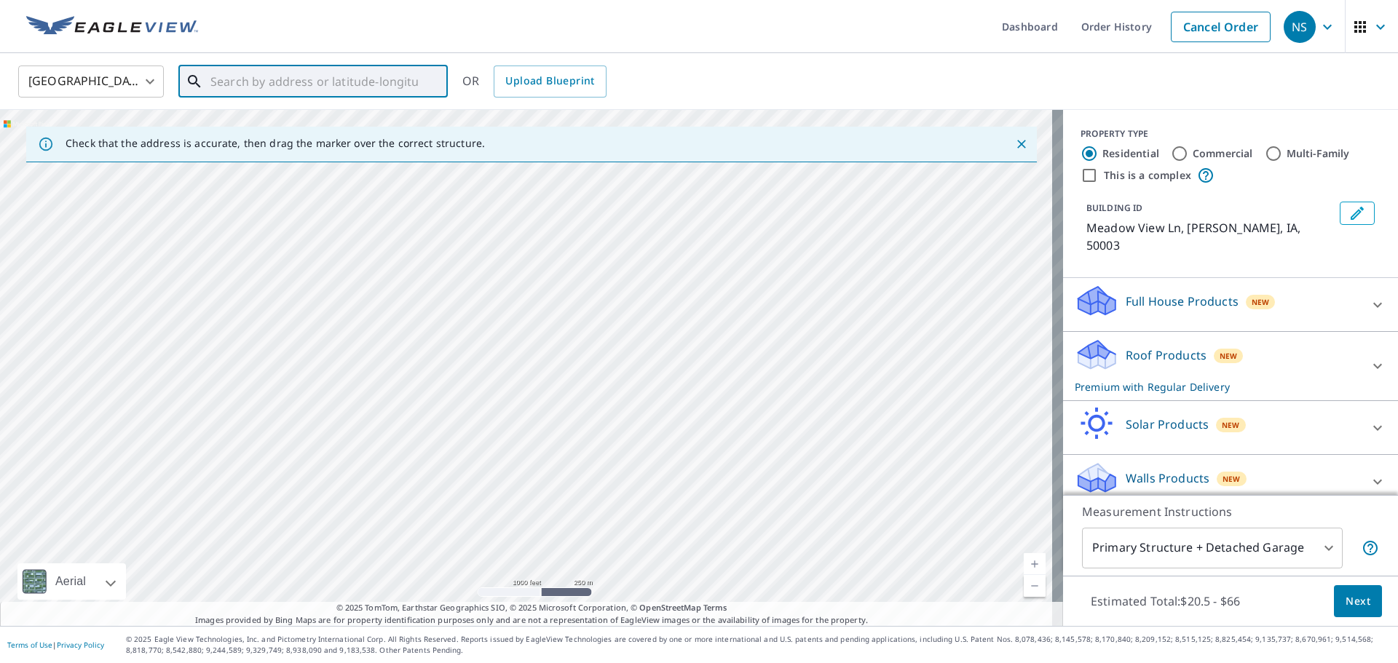
drag, startPoint x: 769, startPoint y: 69, endPoint x: 661, endPoint y: 113, distance: 116.3
drag, startPoint x: 661, startPoint y: 113, endPoint x: 628, endPoint y: 134, distance: 39.0
click at [510, 451] on div "Meadow View [GEOGRAPHIC_DATA]" at bounding box center [531, 368] width 1063 height 516
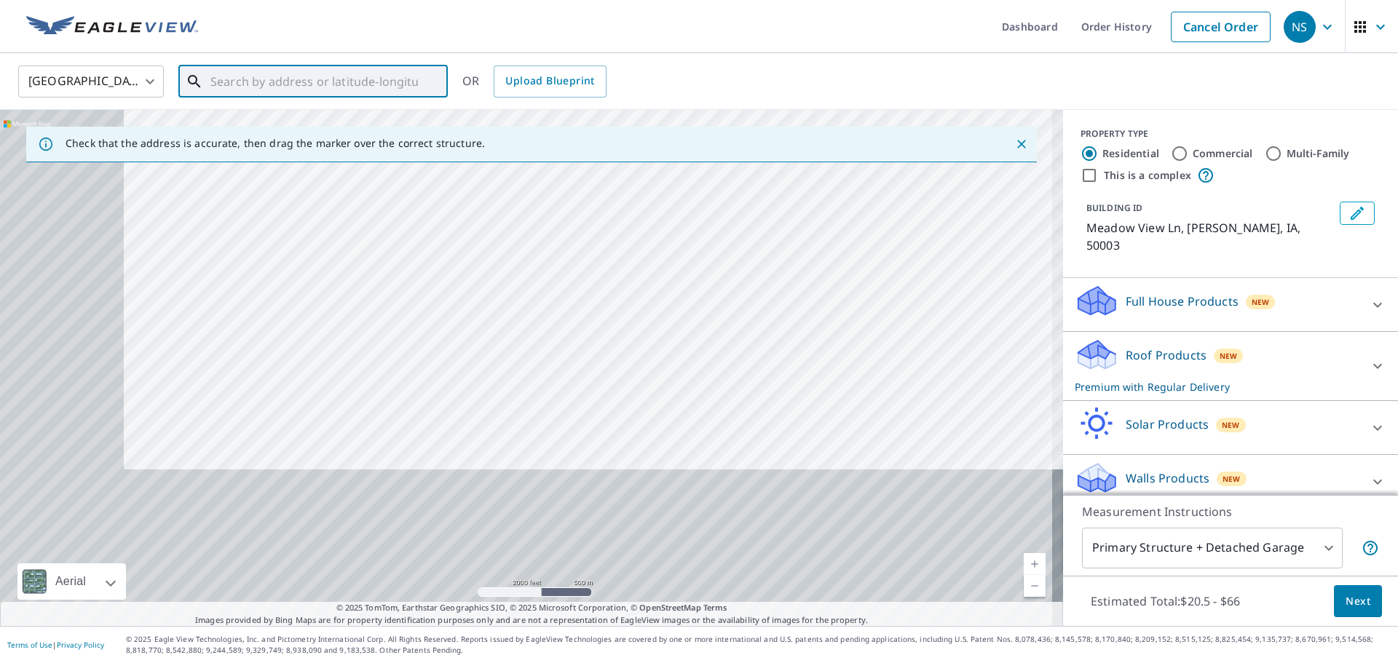
drag, startPoint x: 477, startPoint y: 509, endPoint x: 732, endPoint y: 76, distance: 502.5
click at [722, 103] on div "United States US ​ ​ OR Upload Blueprint Check that the address is accurate, th…" at bounding box center [699, 339] width 1398 height 573
